Goal: Transaction & Acquisition: Purchase product/service

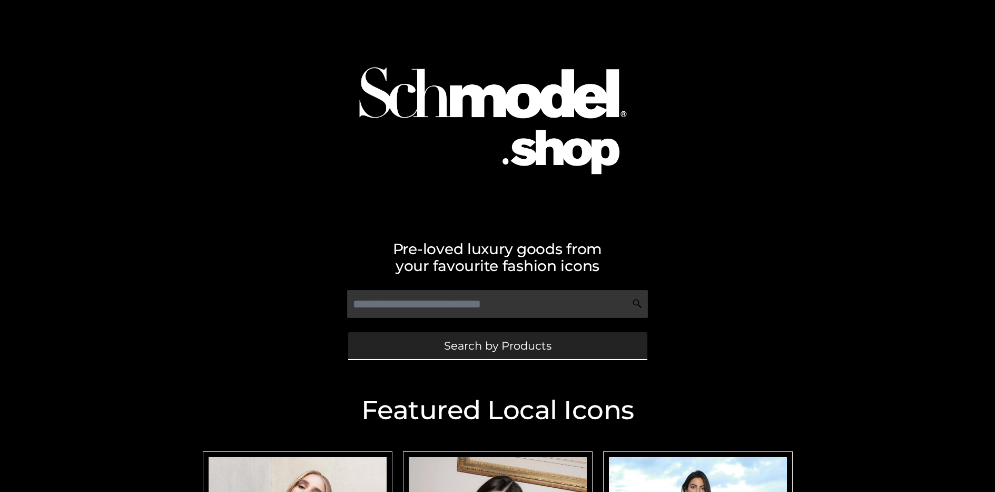
click at [497, 345] on span "Search by Products" at bounding box center [497, 345] width 107 height 11
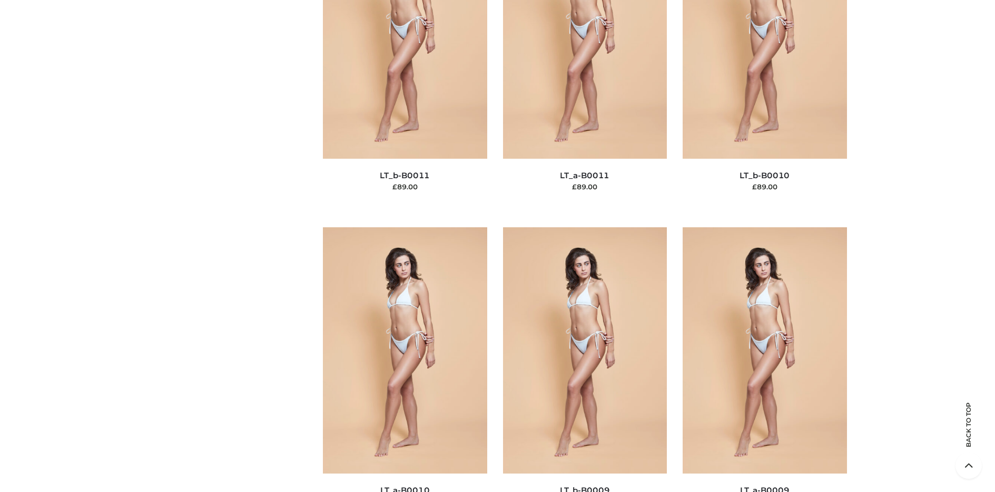
scroll to position [136, 0]
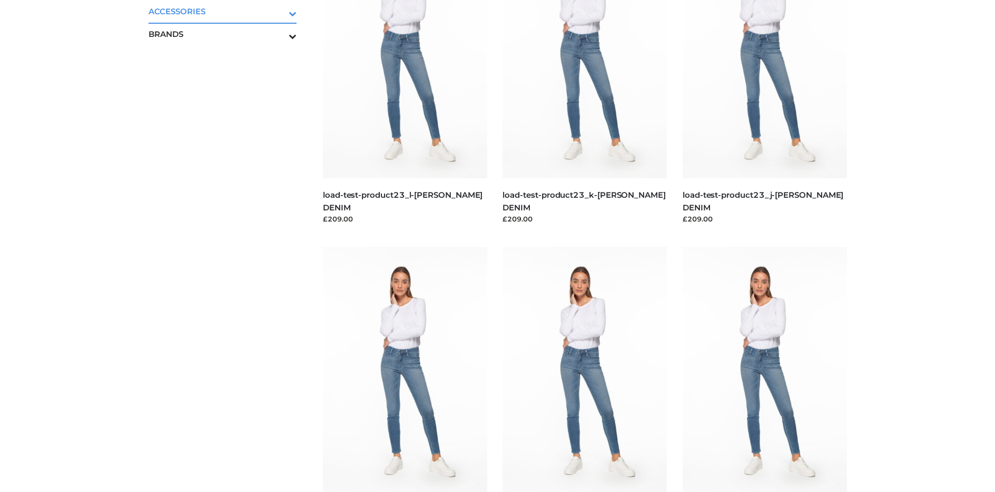
click at [278, 11] on icon "Toggle Submenu" at bounding box center [238, 13] width 118 height 12
click at [228, 34] on span "BAGS" at bounding box center [228, 34] width 138 height 12
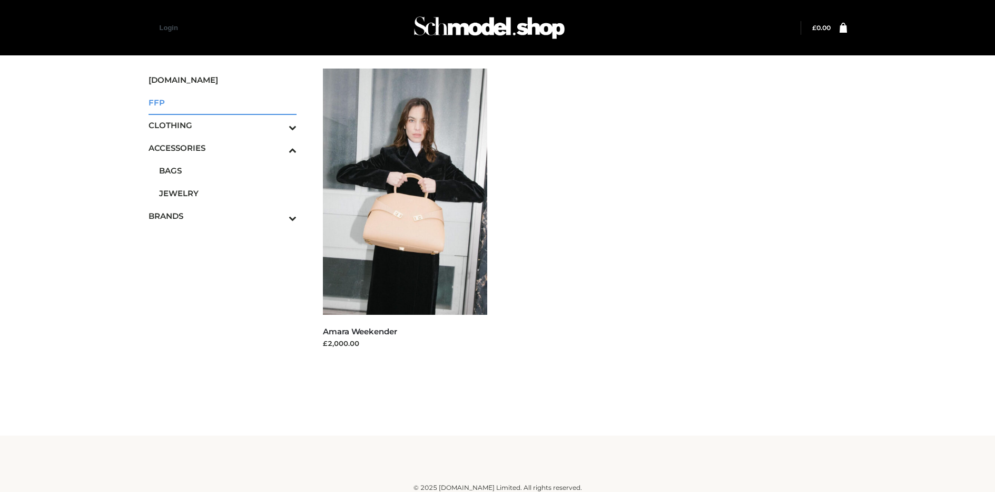
click at [222, 102] on span "FFP" at bounding box center [223, 102] width 149 height 12
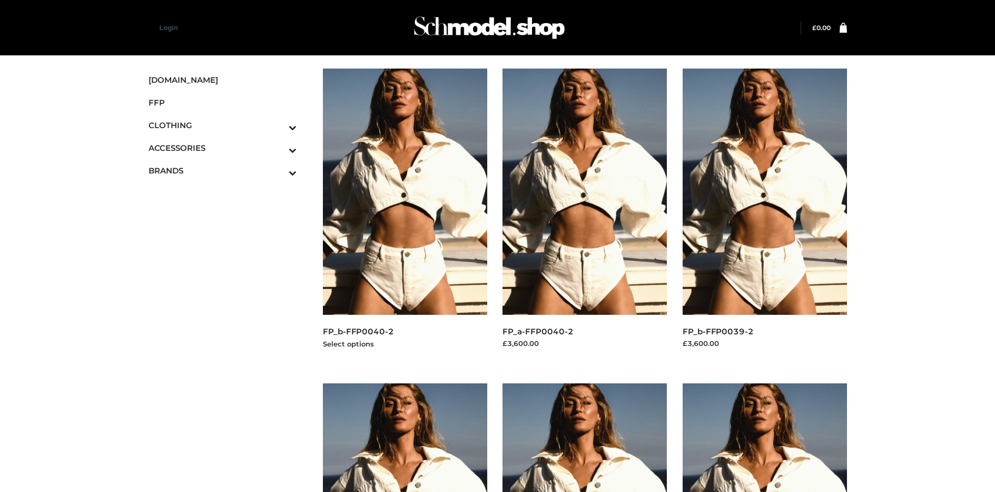
click at [405, 215] on img at bounding box center [405, 191] width 164 height 246
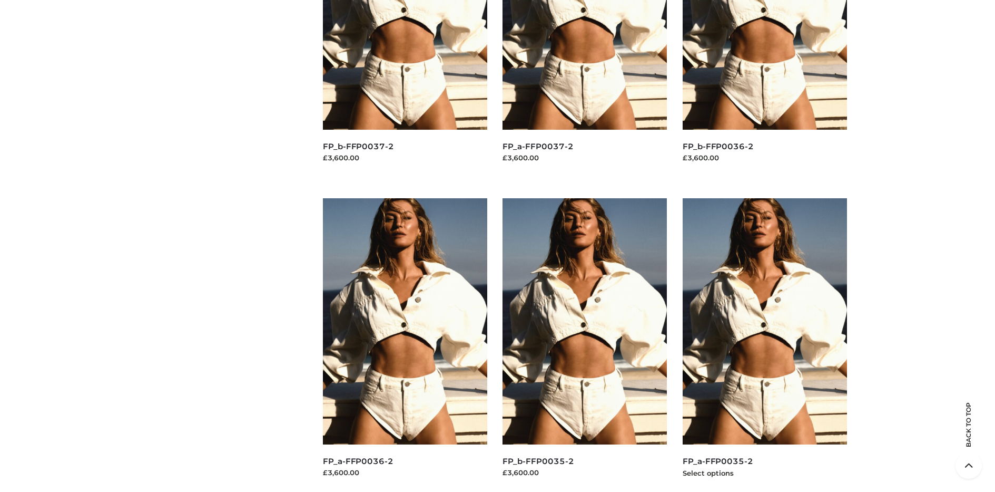
click at [764, 345] on img at bounding box center [765, 321] width 164 height 246
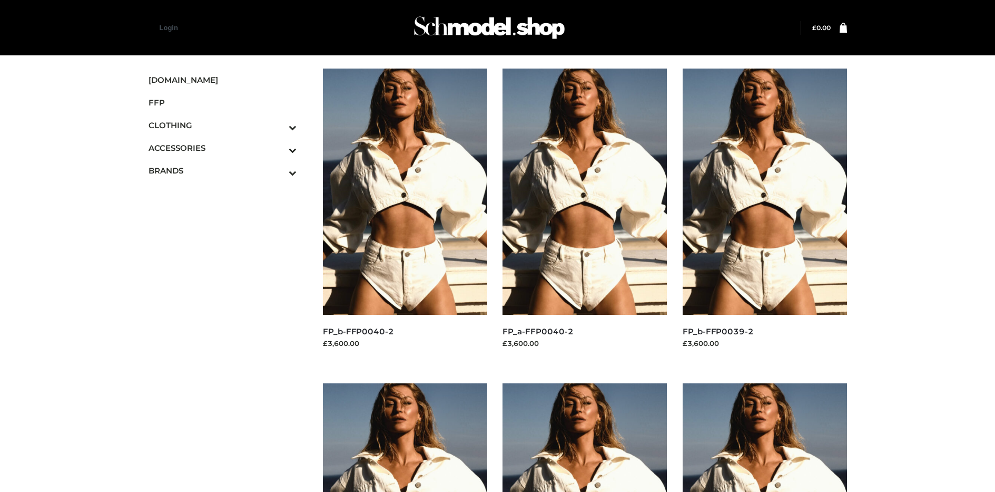
scroll to position [500, 0]
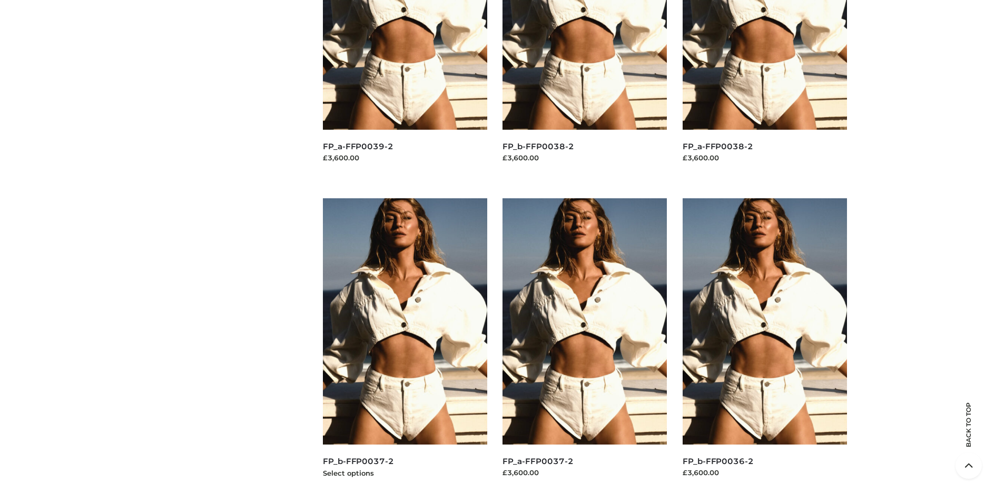
click at [405, 345] on img at bounding box center [405, 321] width 164 height 246
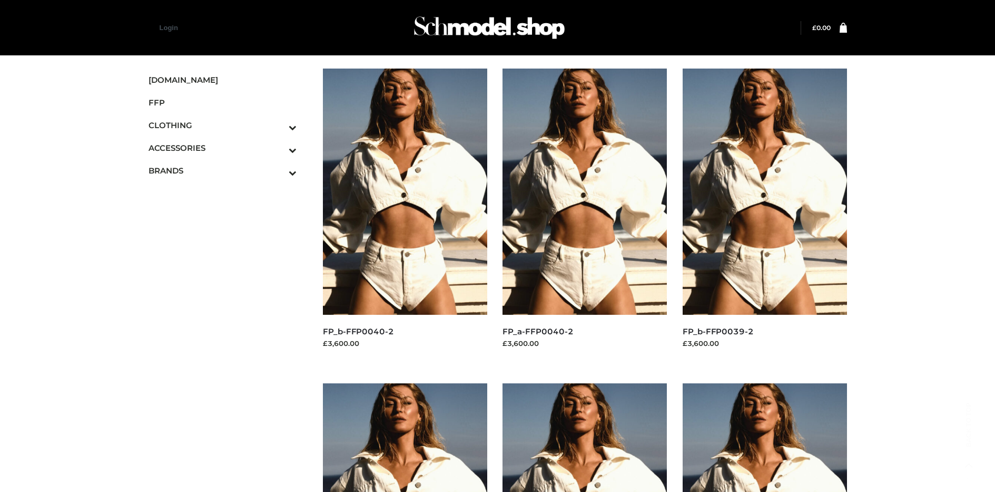
scroll to position [815, 0]
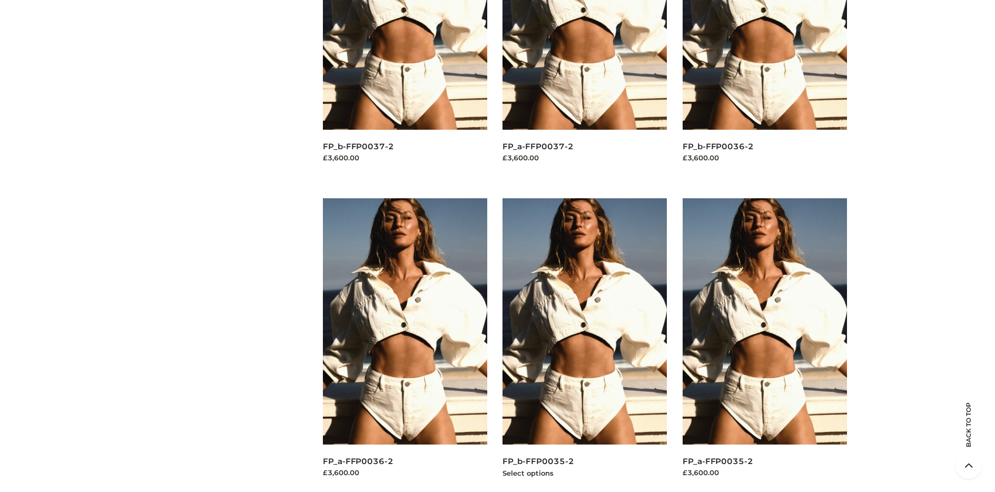
click at [585, 345] on img at bounding box center [585, 321] width 164 height 246
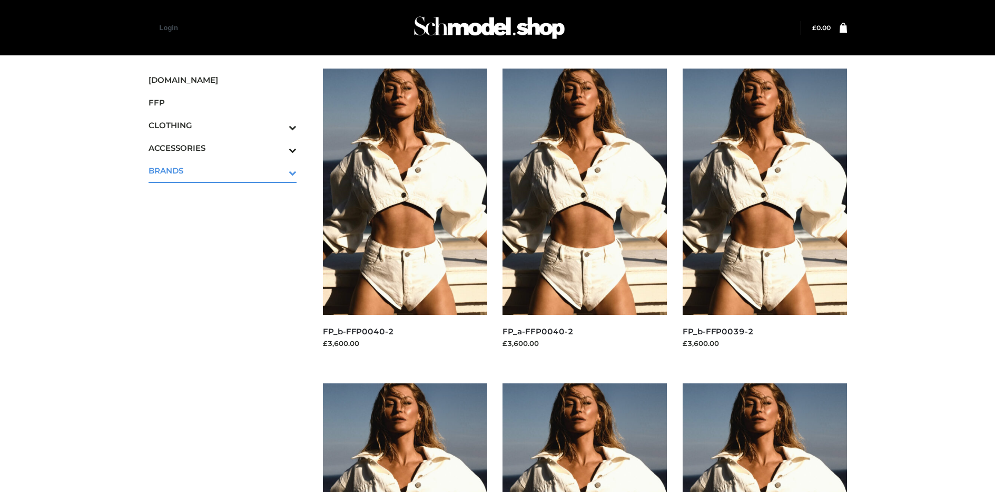
click at [278, 170] on icon "Toggle Submenu" at bounding box center [238, 172] width 118 height 12
click at [228, 215] on span "PARKERSMITH" at bounding box center [228, 216] width 138 height 12
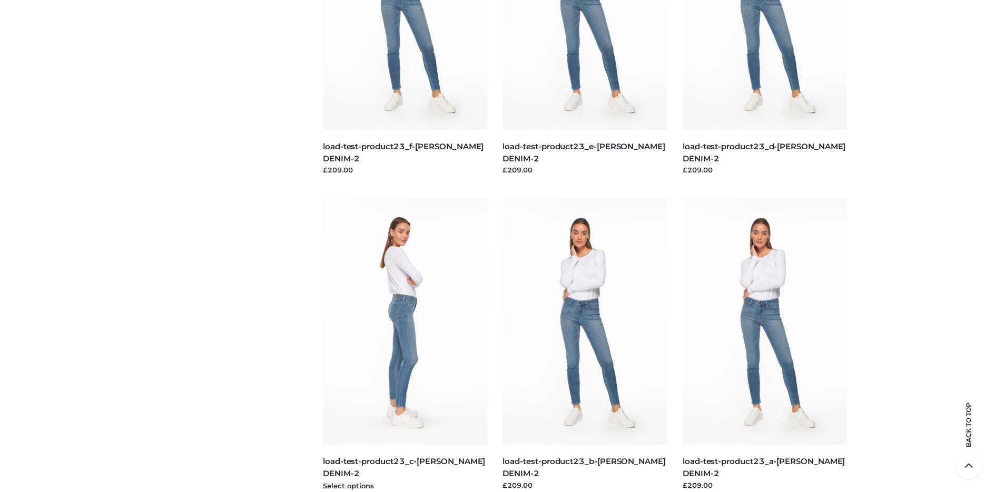
click at [405, 345] on img at bounding box center [405, 321] width 164 height 246
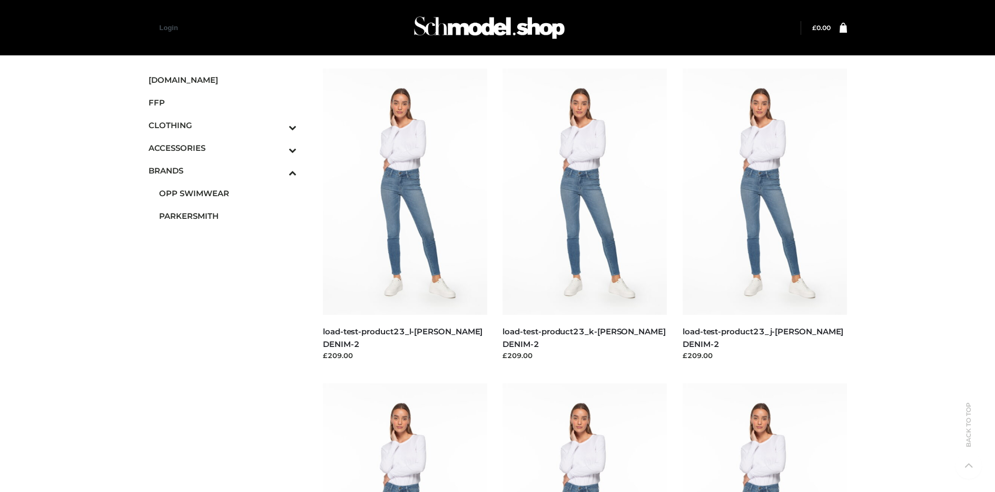
scroll to position [500, 0]
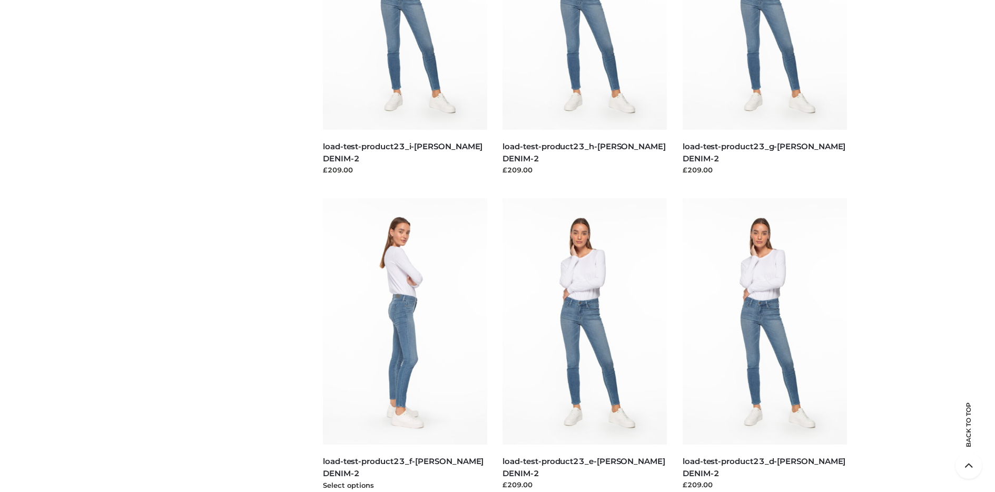
click at [405, 345] on img at bounding box center [405, 321] width 164 height 246
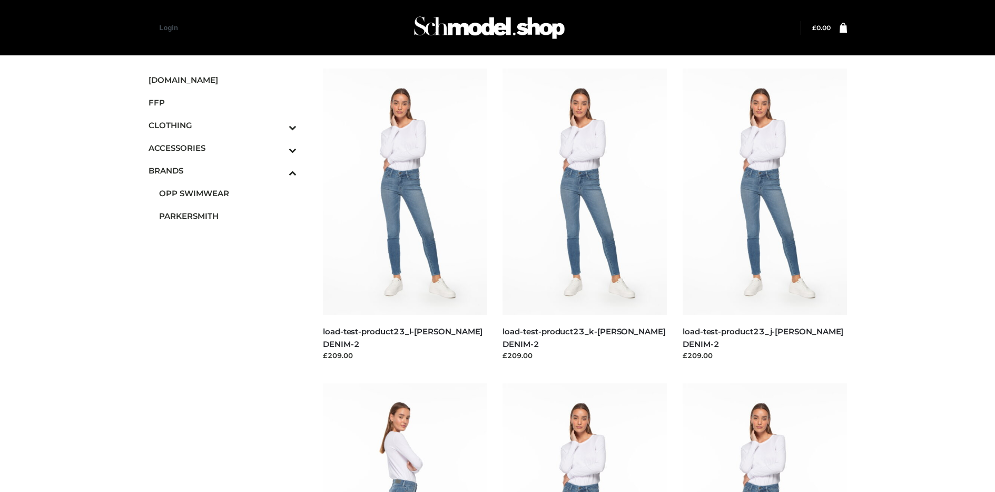
click at [278, 125] on icon "Toggle Submenu" at bounding box center [238, 127] width 118 height 12
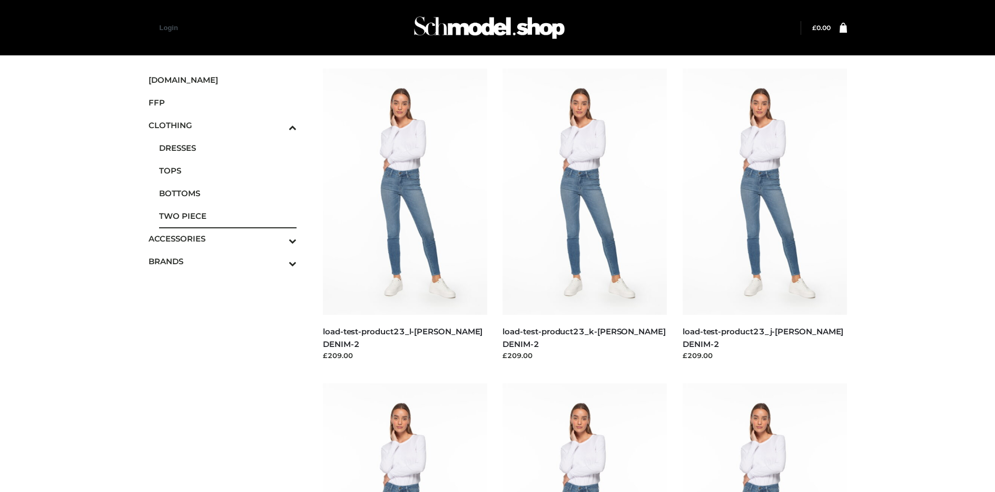
click at [228, 215] on span "TWO PIECE" at bounding box center [228, 216] width 138 height 12
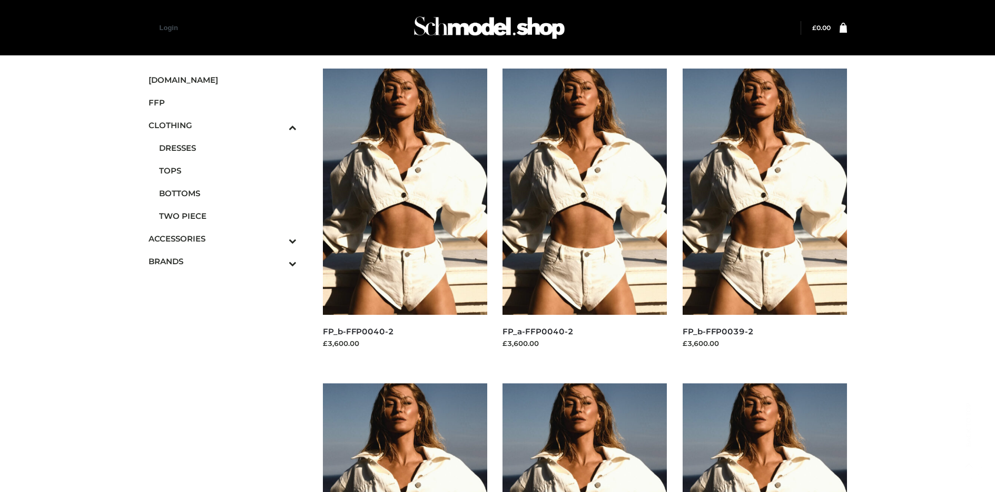
scroll to position [815, 0]
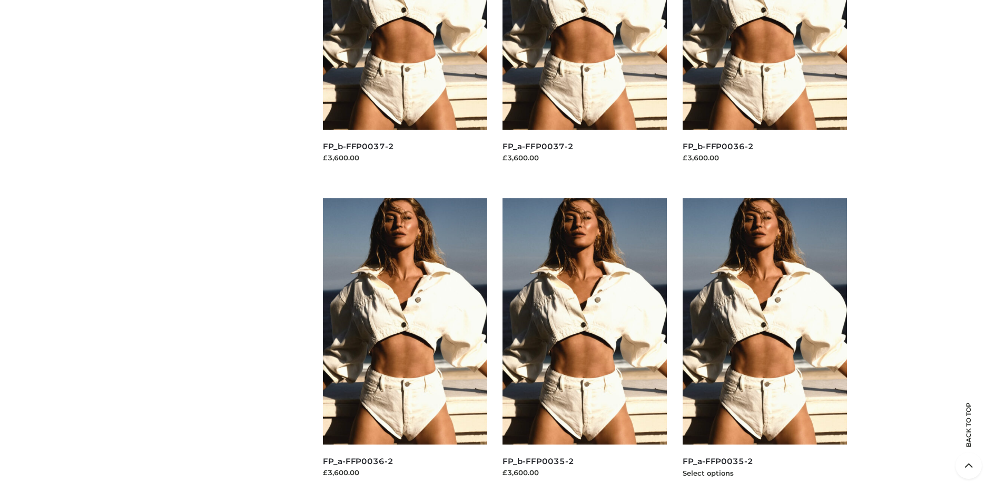
click at [764, 345] on img at bounding box center [765, 321] width 164 height 246
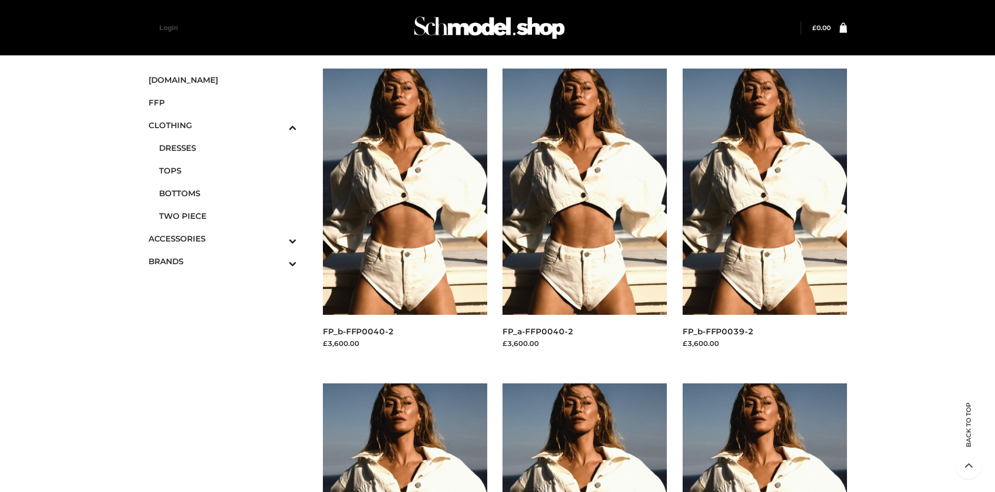
scroll to position [500, 0]
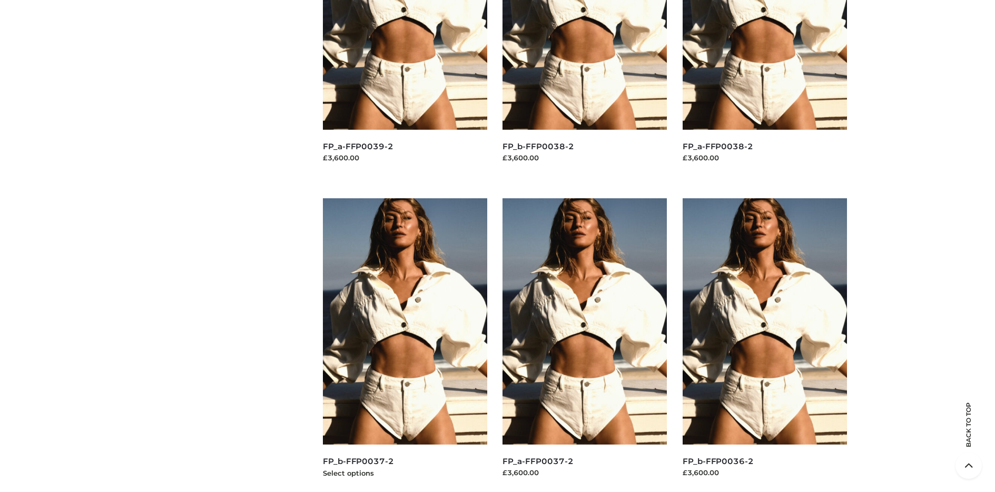
click at [405, 345] on img at bounding box center [405, 321] width 164 height 246
click at [585, 345] on img at bounding box center [585, 321] width 164 height 246
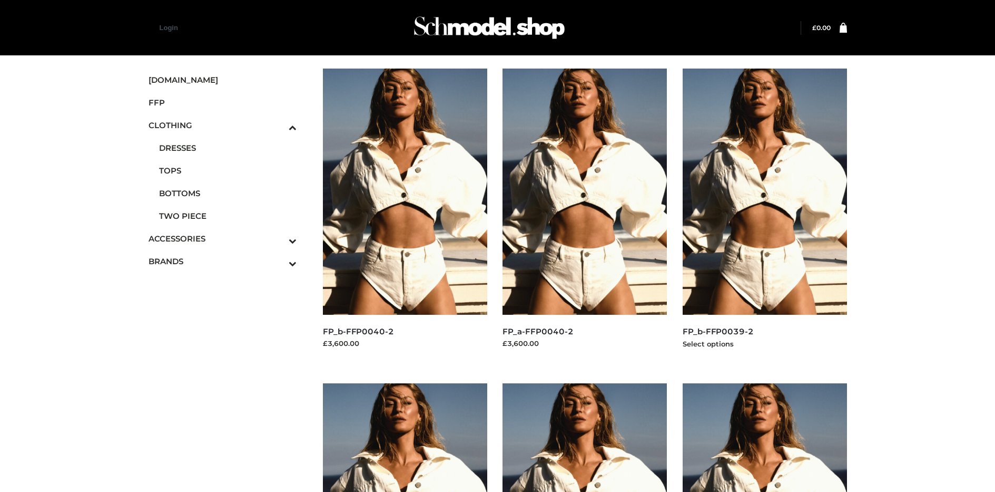
click at [764, 215] on img at bounding box center [765, 191] width 164 height 246
